Goal: Task Accomplishment & Management: Manage account settings

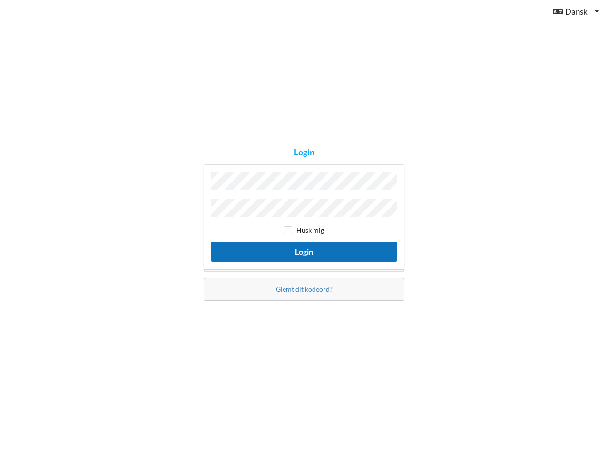
click at [296, 247] on button "Login" at bounding box center [304, 251] width 186 height 19
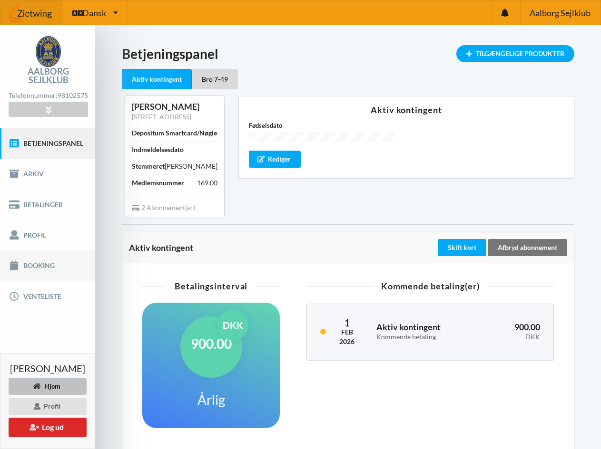
click at [42, 255] on link "Booking" at bounding box center [47, 266] width 95 height 30
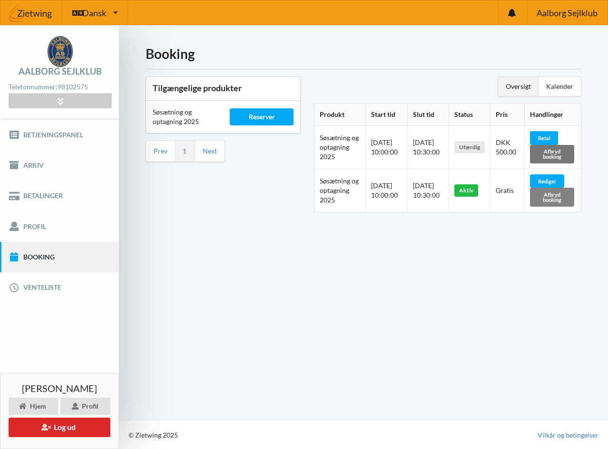
click at [545, 198] on div "Afbryd booking" at bounding box center [552, 197] width 44 height 19
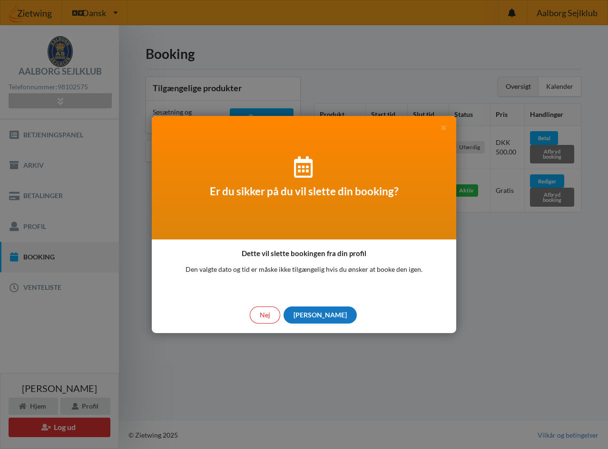
click at [323, 315] on div "[PERSON_NAME]" at bounding box center [319, 315] width 73 height 17
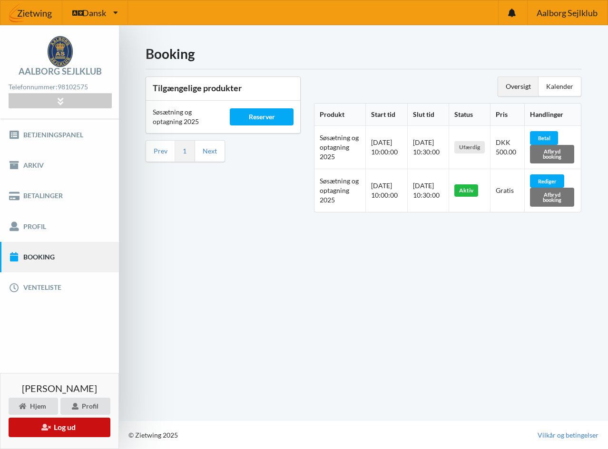
click at [58, 426] on button "Log ud" at bounding box center [60, 427] width 102 height 19
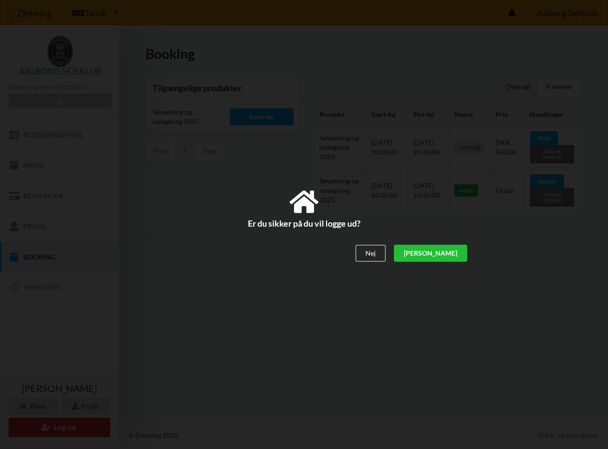
click at [445, 253] on div "[PERSON_NAME]" at bounding box center [430, 253] width 73 height 17
